Goal: Task Accomplishment & Management: Use online tool/utility

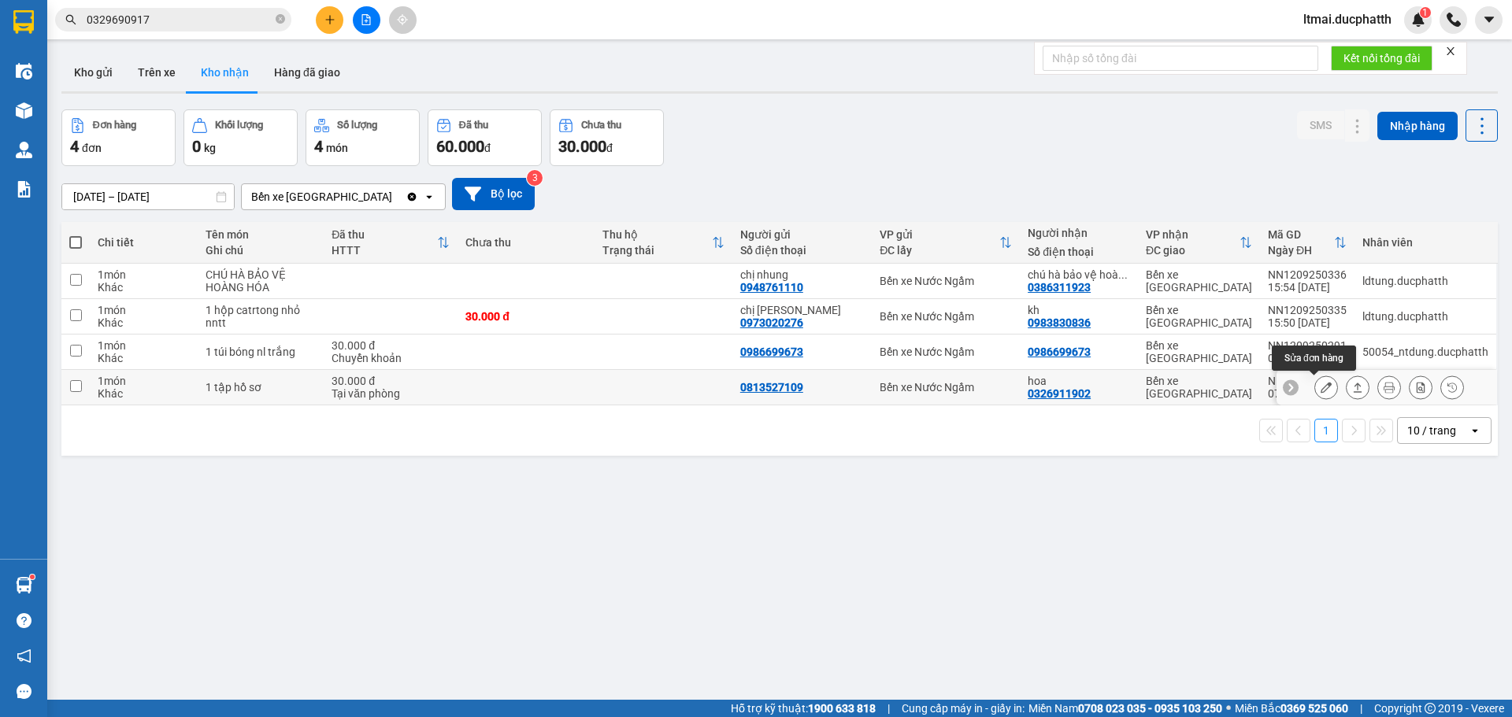
click at [1320, 387] on icon at bounding box center [1325, 387] width 11 height 11
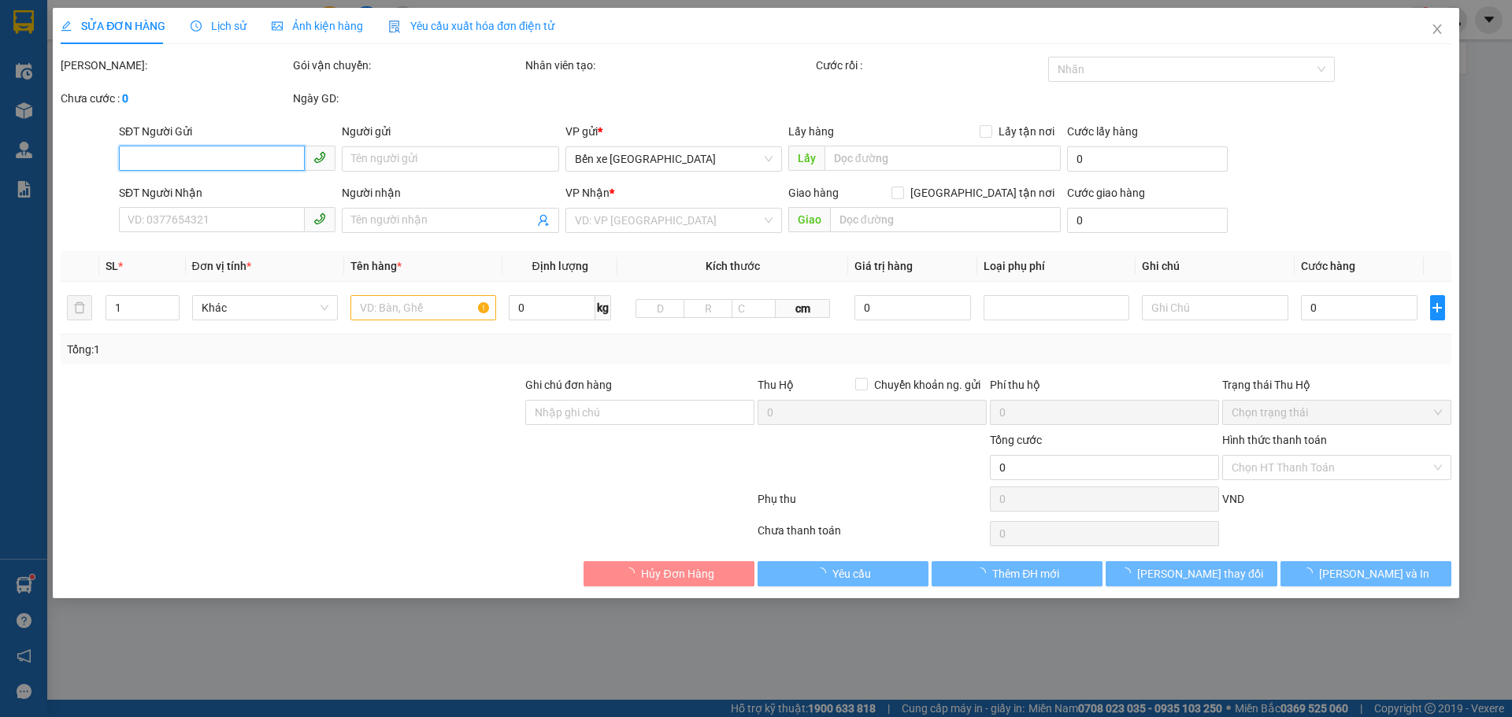
type input "0813527109"
type input "0326911902"
type input "hoa"
type input "30.000"
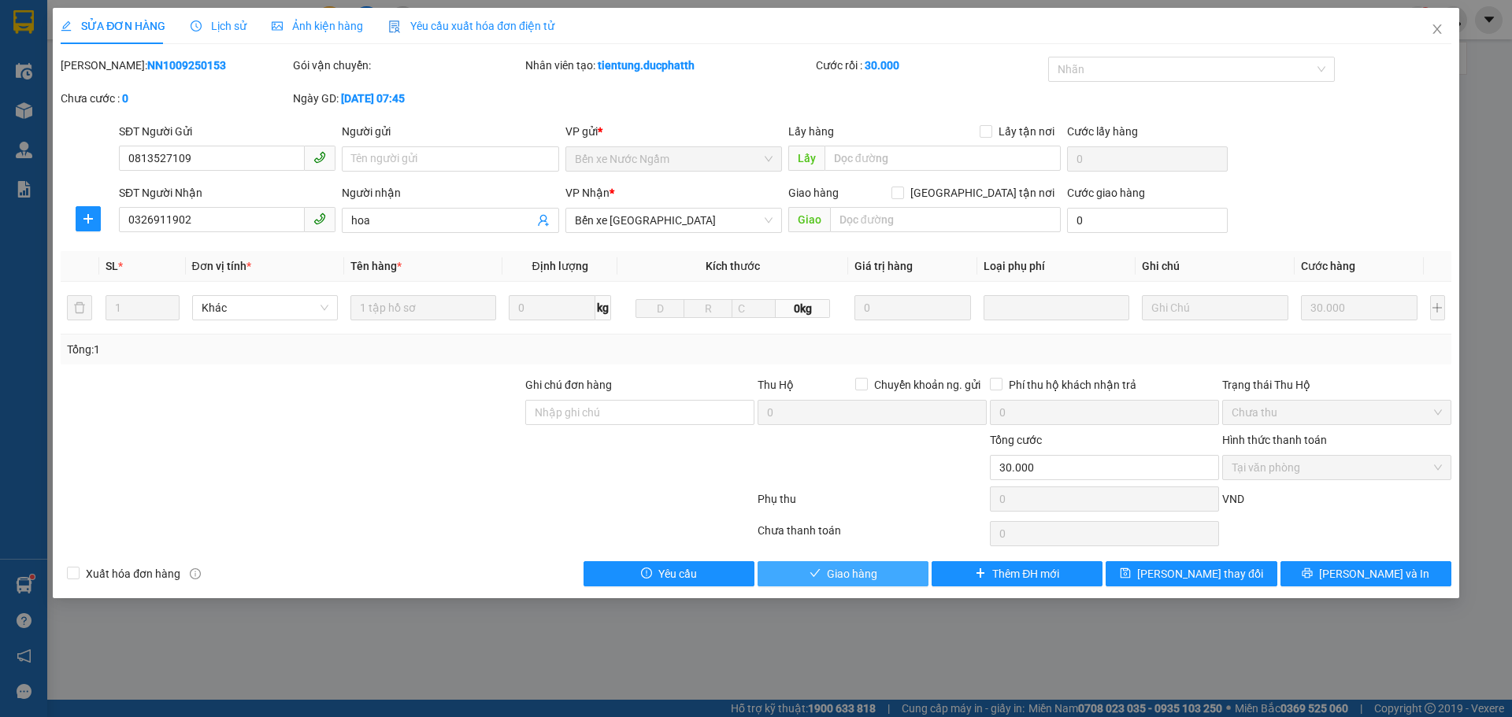
click at [879, 577] on button "Giao hàng" at bounding box center [842, 573] width 171 height 25
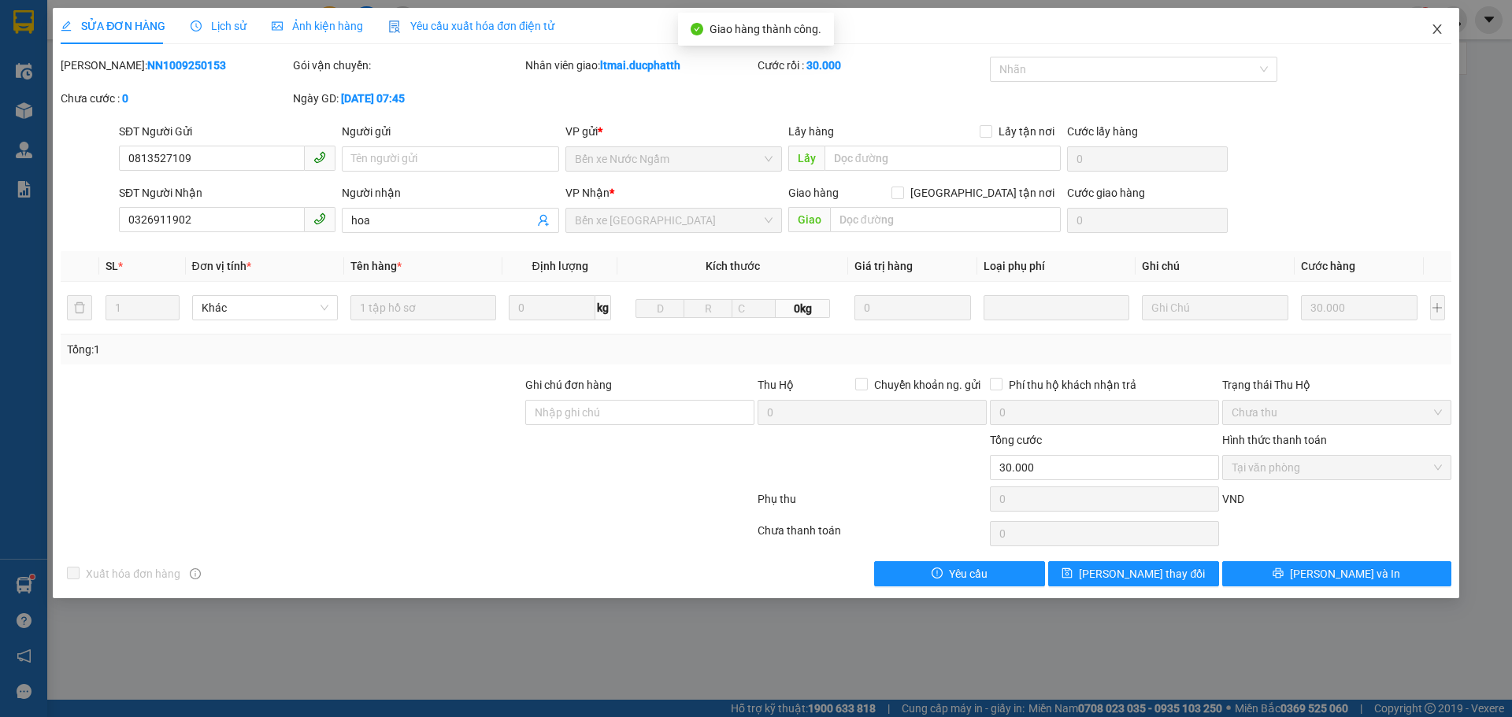
drag, startPoint x: 1432, startPoint y: 28, endPoint x: 1430, endPoint y: 38, distance: 9.7
click at [1432, 28] on icon "close" at bounding box center [1436, 29] width 13 height 13
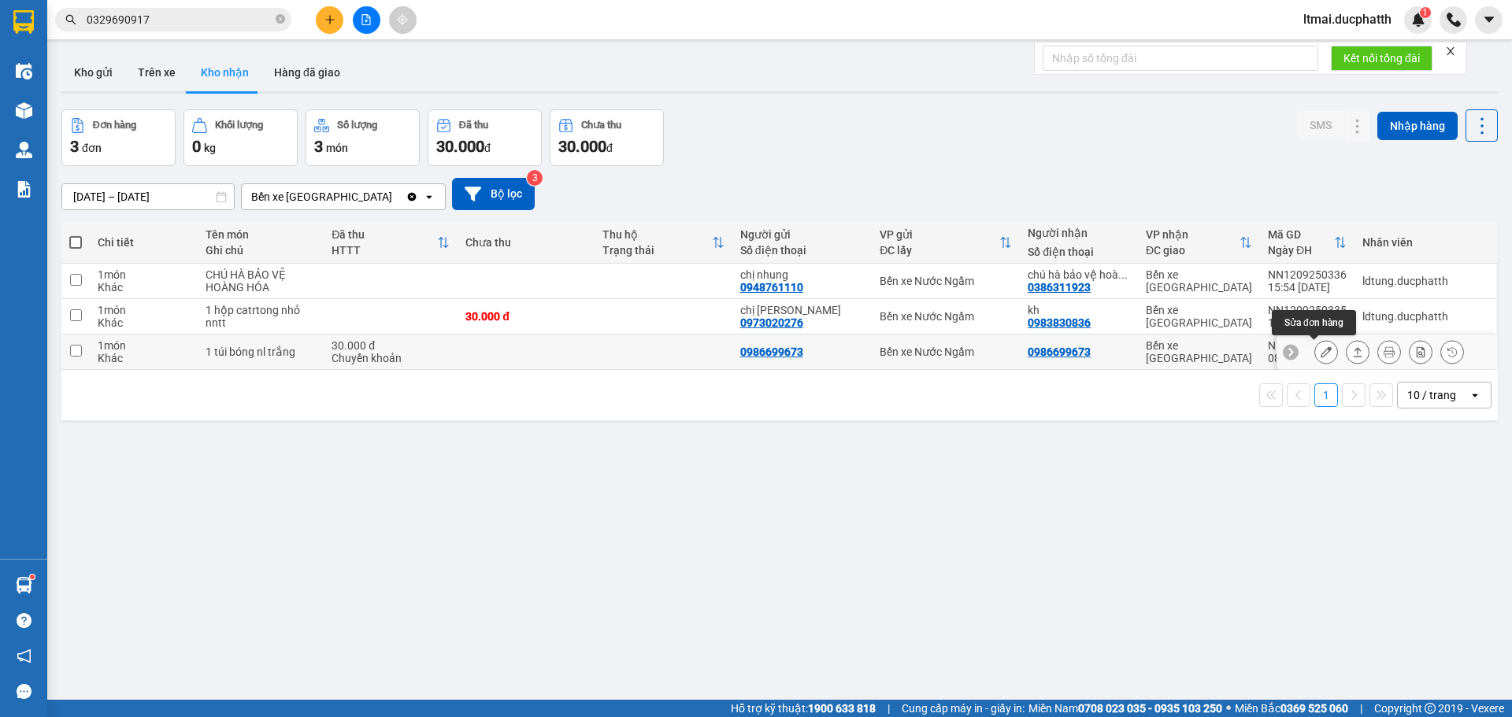
click at [1315, 358] on button at bounding box center [1326, 353] width 22 height 28
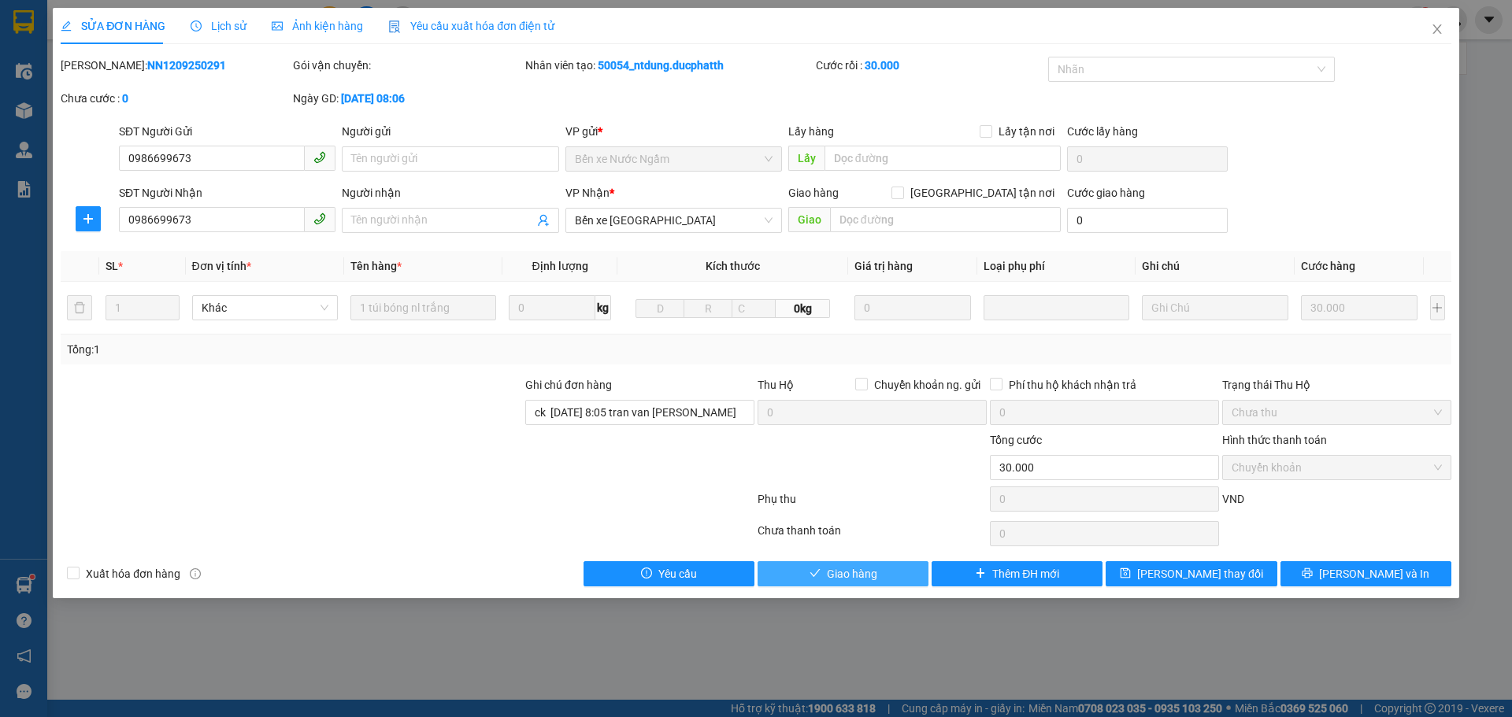
click at [858, 579] on span "Giao hàng" at bounding box center [852, 573] width 50 height 17
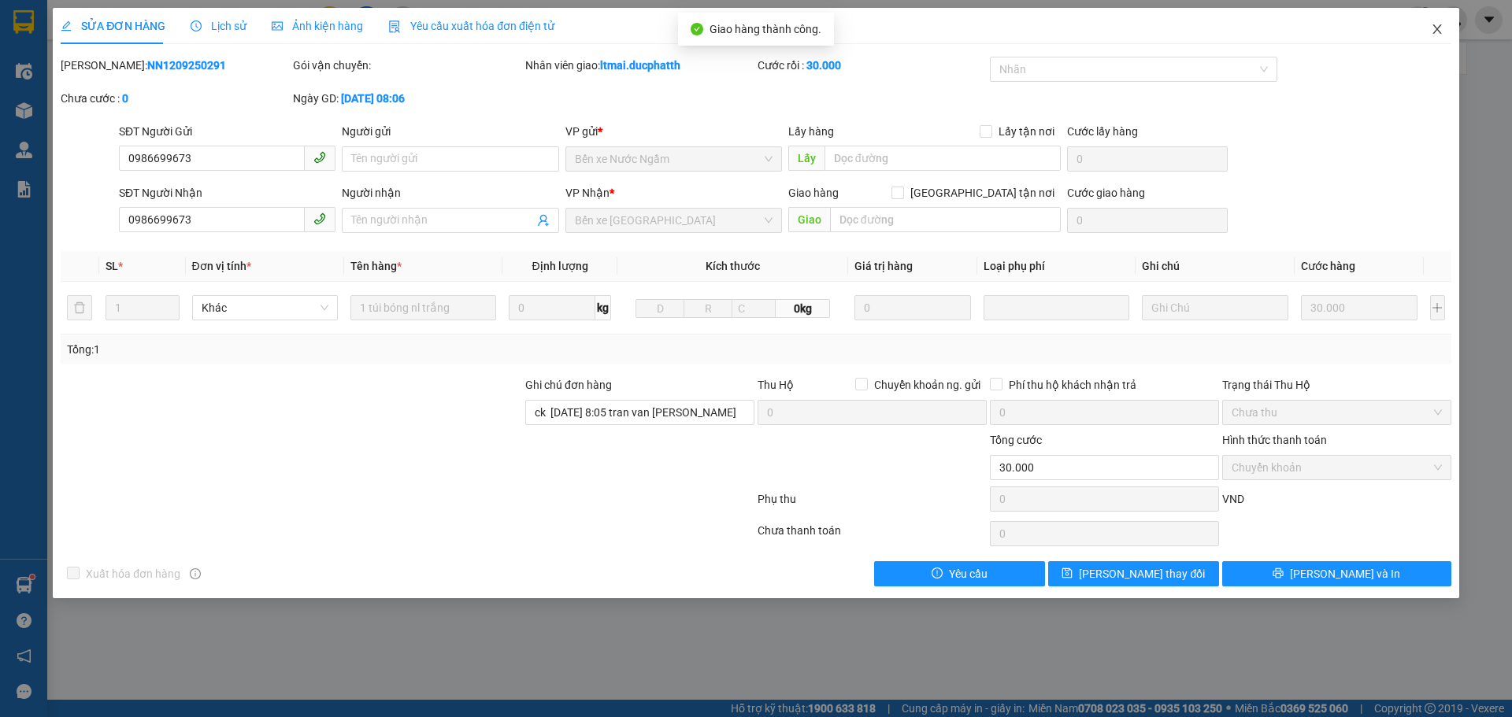
click at [1430, 28] on icon "close" at bounding box center [1436, 29] width 13 height 13
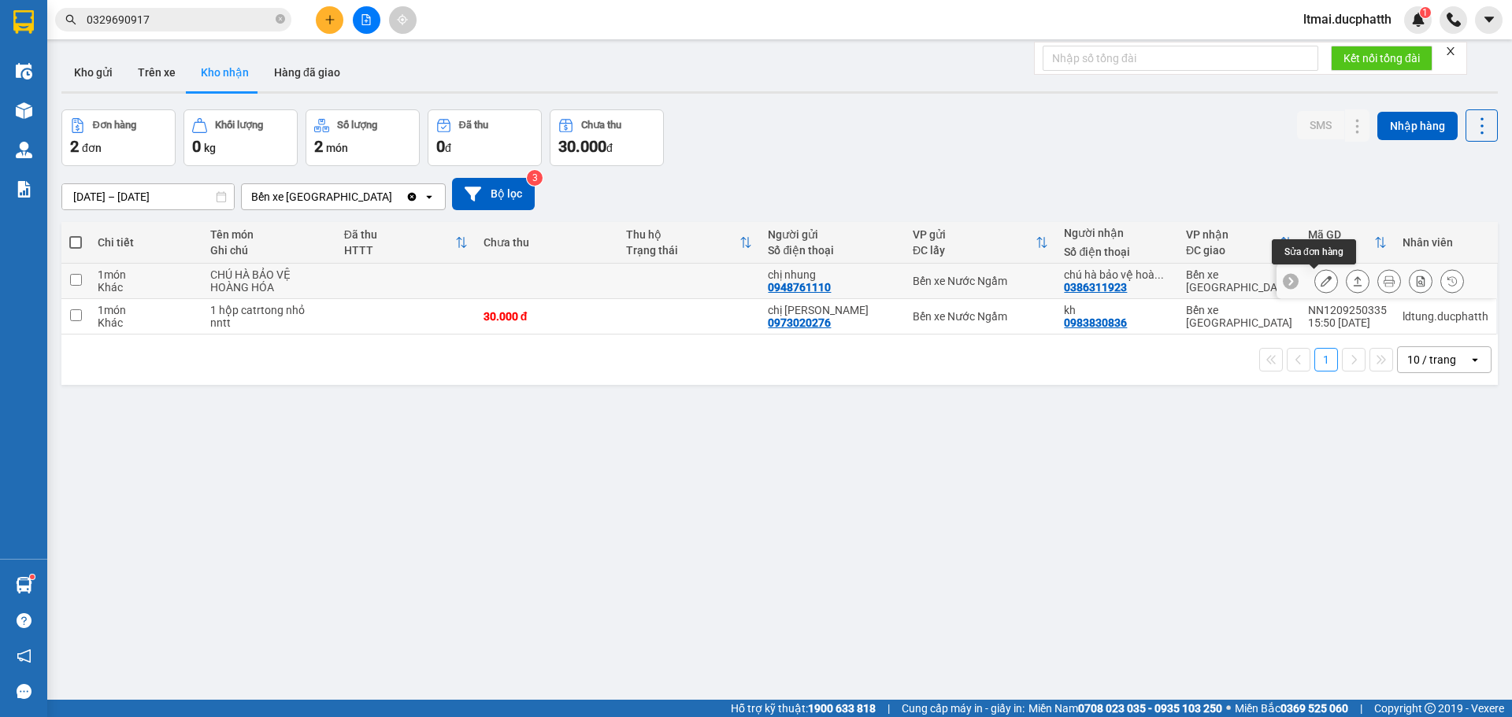
click at [1320, 279] on icon at bounding box center [1325, 281] width 11 height 11
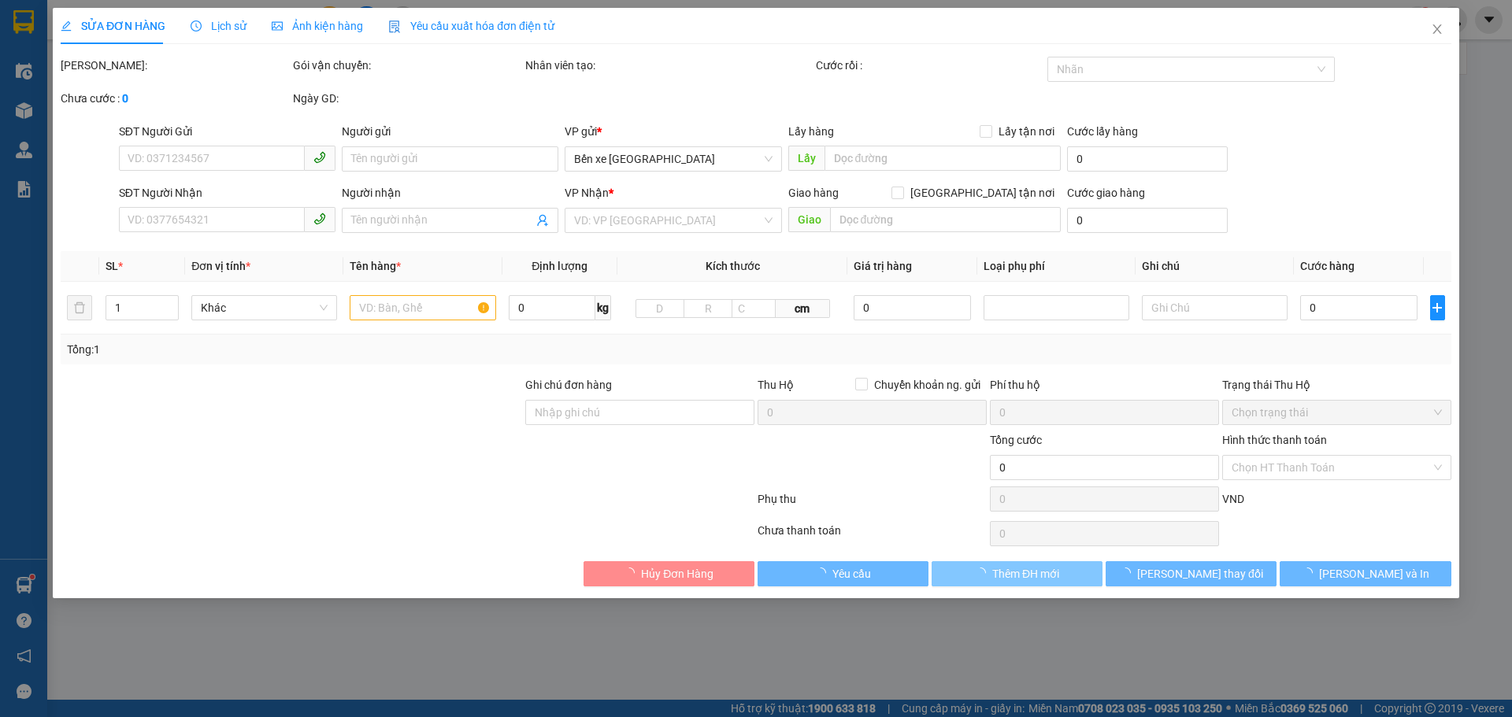
type input "0948761110"
type input "chị nhung"
type input "0386311923"
type input "chú hà bảo vệ hoàng hóa"
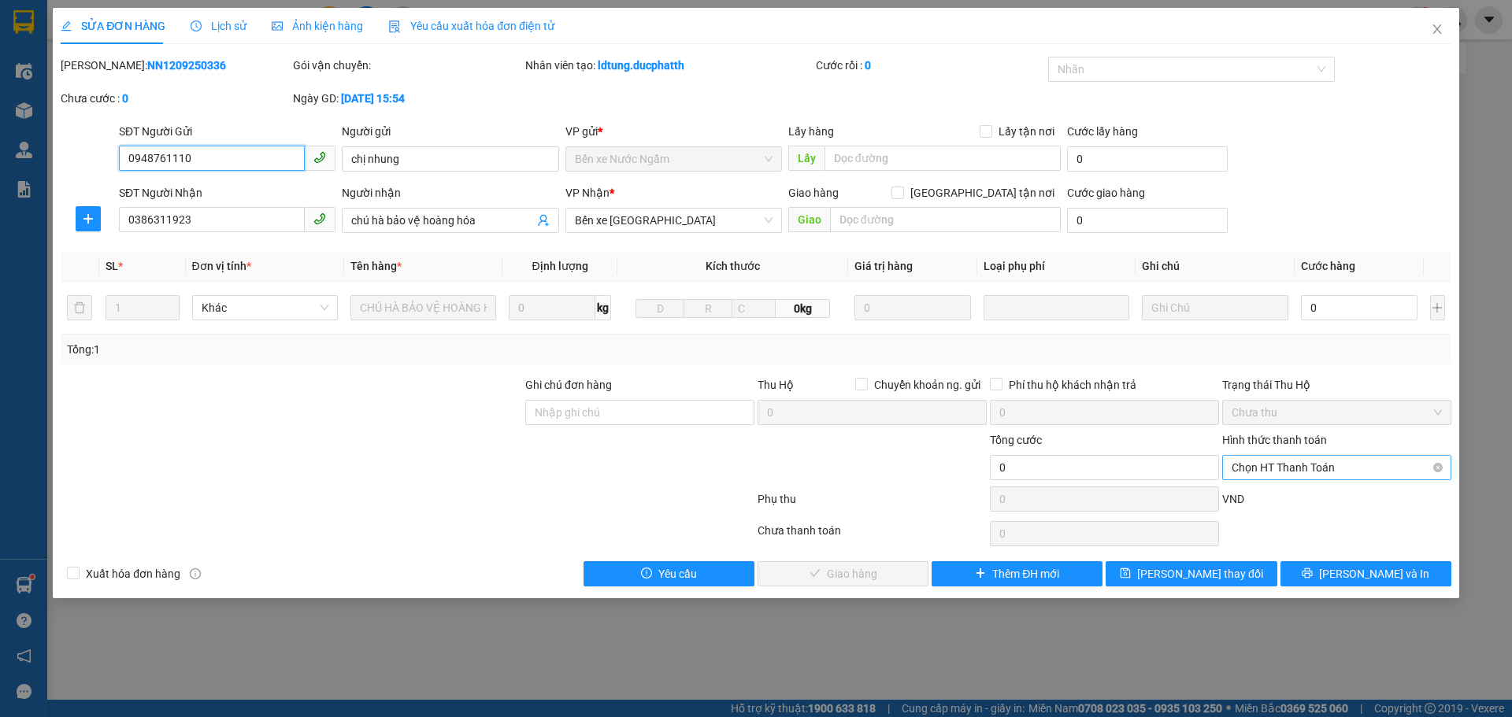
click at [1281, 469] on span "Chọn HT Thanh Toán" at bounding box center [1336, 468] width 210 height 24
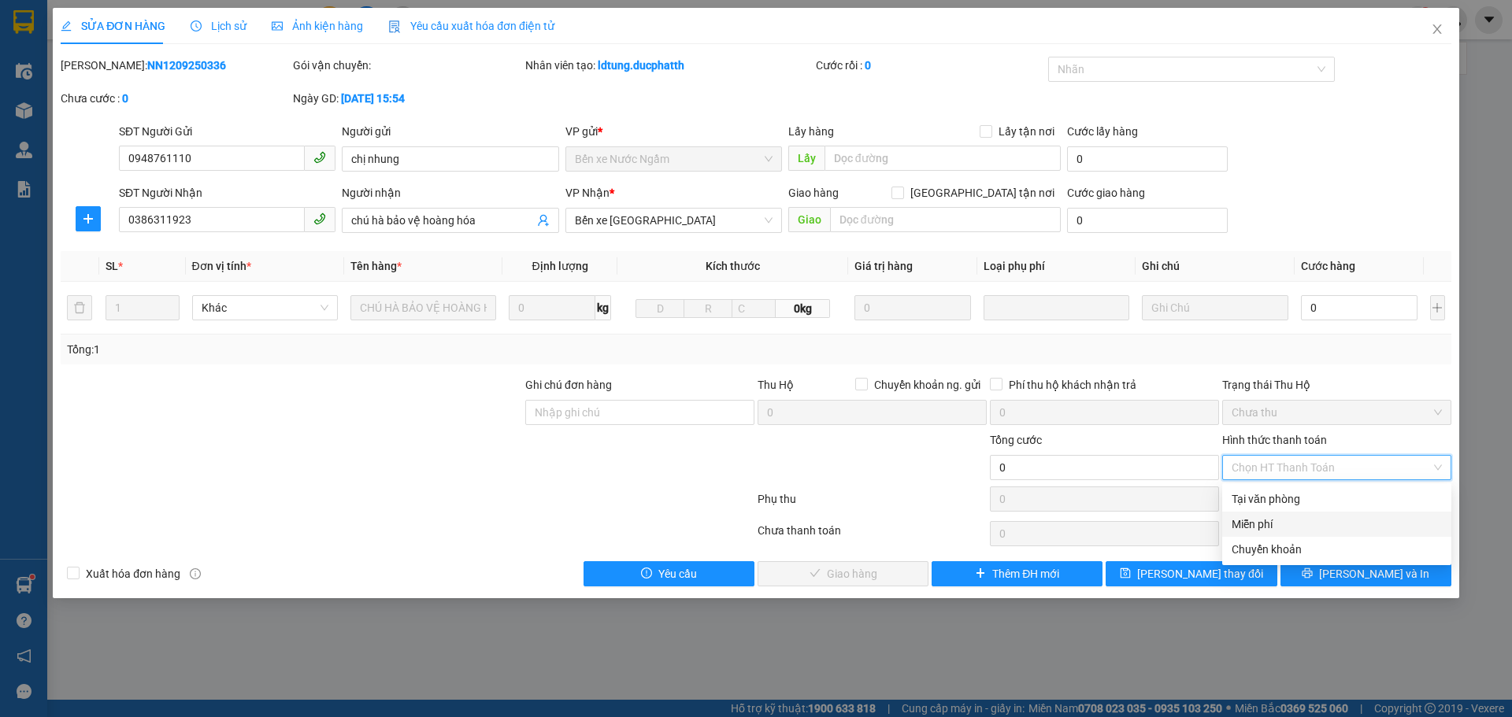
click at [1260, 519] on div "Miễn phí" at bounding box center [1336, 524] width 210 height 17
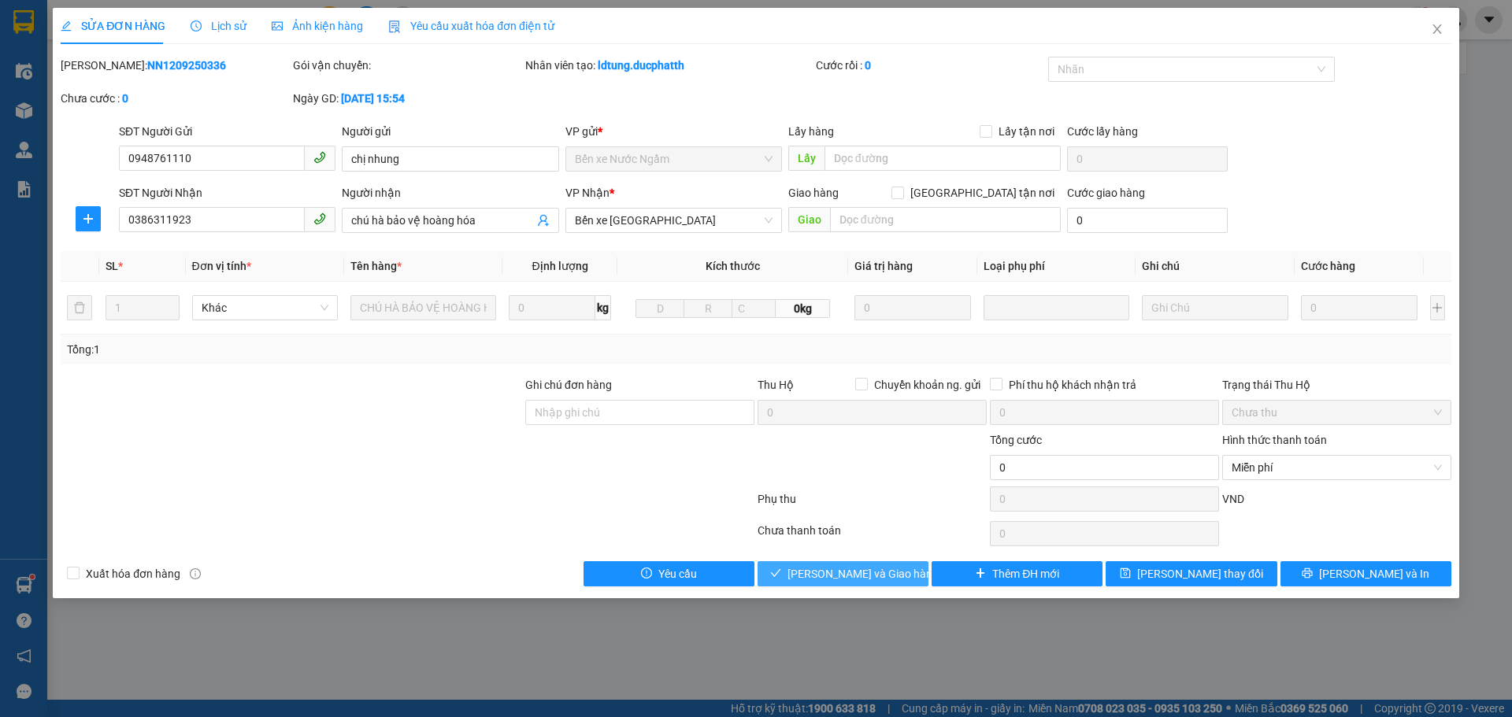
click at [879, 569] on span "[PERSON_NAME] và Giao hàng" at bounding box center [862, 573] width 151 height 17
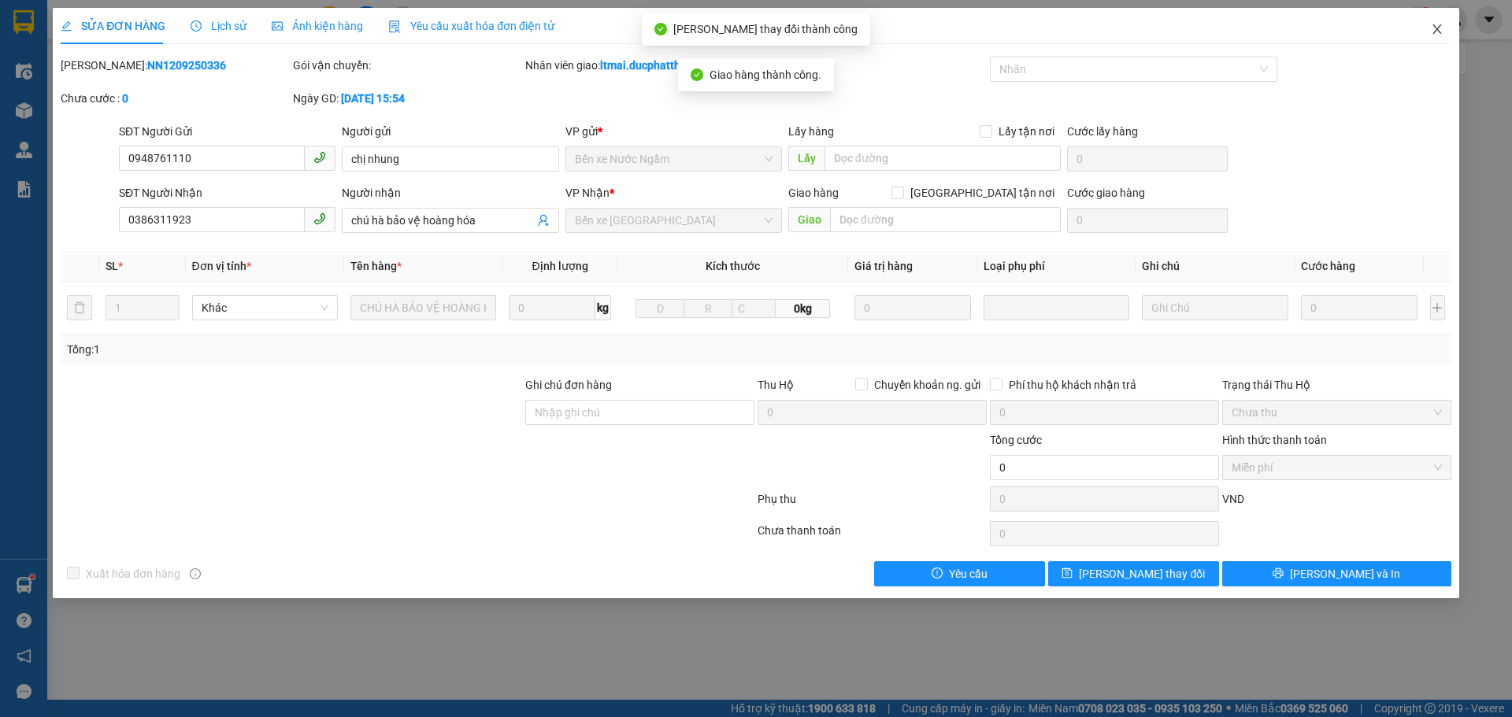
click at [1442, 30] on icon "close" at bounding box center [1436, 29] width 13 height 13
